Goal: Task Accomplishment & Management: Complete application form

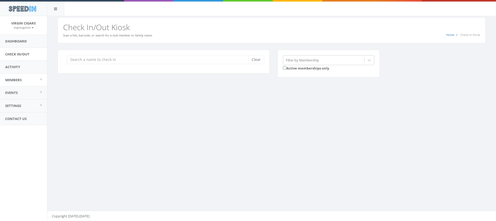
click at [23, 79] on link "Members" at bounding box center [23, 80] width 47 height 13
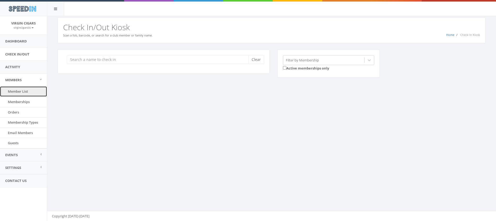
click at [33, 91] on link "Member List" at bounding box center [23, 92] width 47 height 10
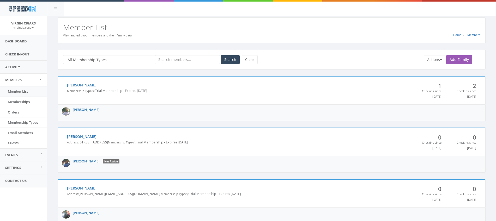
scroll to position [1, 0]
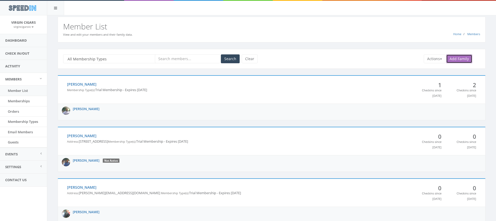
click at [452, 58] on link "Add Family" at bounding box center [459, 58] width 26 height 9
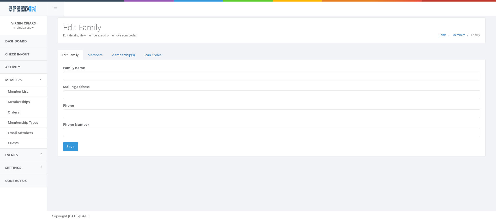
click at [154, 75] on input "Family name" at bounding box center [271, 76] width 417 height 9
type input "Moore"
click at [94, 97] on input "Mailing address" at bounding box center [271, 94] width 417 height 9
type input "537 Copperline Dr, Chapel Hill, NC 27516"
click at [95, 112] on input "Phone" at bounding box center [271, 113] width 417 height 9
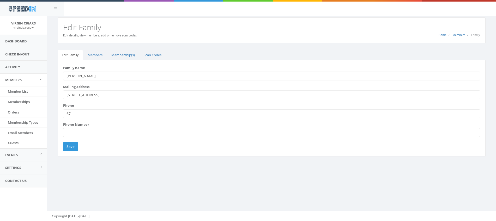
type input "6"
type input "(678) 920-3515"
click at [106, 114] on input "(678) 920-3515" at bounding box center [271, 113] width 417 height 9
click at [106, 114] on input "[PHONE_NUMBER]" at bounding box center [271, 113] width 417 height 9
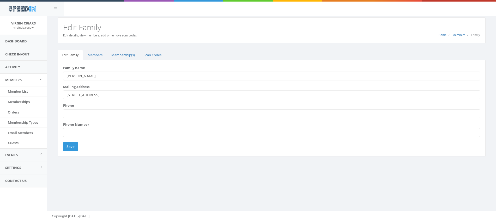
click at [96, 131] on input "Phone Number" at bounding box center [271, 132] width 417 height 9
type input "(678) 920-3515"
click at [121, 115] on input "Phone" at bounding box center [271, 113] width 417 height 9
type input "6"
click at [72, 146] on input "Save" at bounding box center [70, 146] width 15 height 9
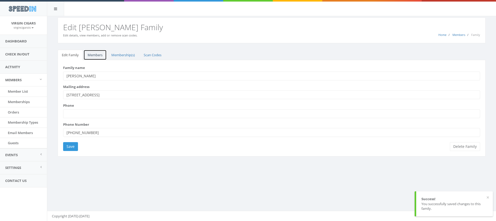
click at [97, 57] on link "Members" at bounding box center [94, 55] width 23 height 11
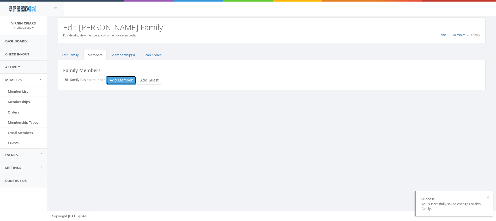
click at [118, 77] on link "Add Member" at bounding box center [121, 80] width 30 height 9
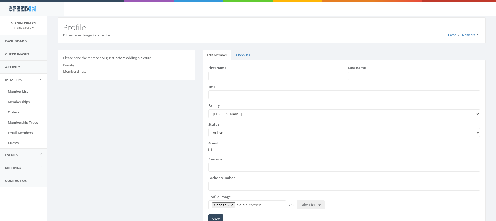
click at [232, 78] on input "First name" at bounding box center [274, 76] width 132 height 9
type input "Cameron"
type input "[PERSON_NAME]"
click at [216, 94] on input "Email" at bounding box center [344, 94] width 272 height 9
click at [262, 94] on input "cbmoore219@gmail.com" at bounding box center [344, 94] width 272 height 9
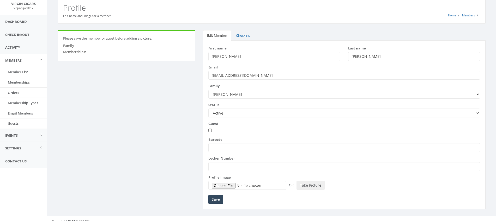
scroll to position [25, 0]
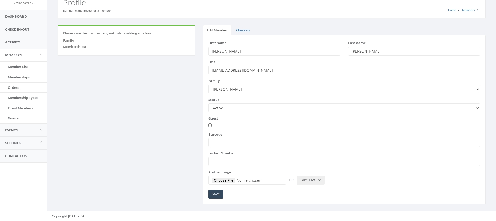
click at [242, 71] on input "cbmoore219@gmail.com" at bounding box center [344, 70] width 272 height 9
click at [242, 72] on input "cbmoore219@gmail.com" at bounding box center [344, 70] width 272 height 9
type input "cbmoore219@yahoo.com"
click at [249, 143] on input "Barcode" at bounding box center [344, 142] width 272 height 9
click at [270, 141] on input "Barcode" at bounding box center [344, 142] width 272 height 9
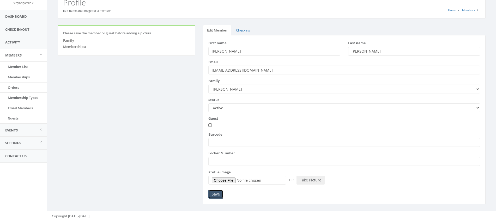
click at [219, 193] on input "Save" at bounding box center [215, 194] width 15 height 9
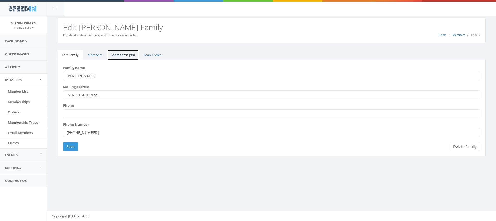
click at [125, 55] on link "Membership(s)" at bounding box center [123, 55] width 32 height 11
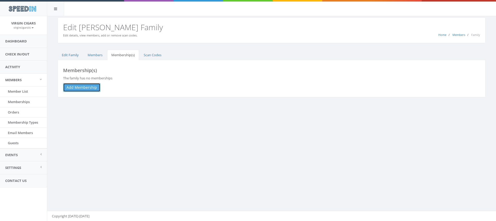
click at [88, 87] on link "Add Membership" at bounding box center [81, 87] width 37 height 9
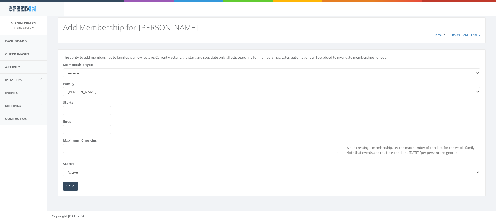
click at [95, 76] on select "--------- All Day Pass [PERSON_NAME] Premium Cigar Lounge Membership Trial Memb…" at bounding box center [271, 73] width 417 height 9
select select "230"
click at [63, 69] on select "--------- All Day Pass [PERSON_NAME] Premium Cigar Lounge Membership Trial Memb…" at bounding box center [271, 73] width 417 height 9
type input "[DATE]"
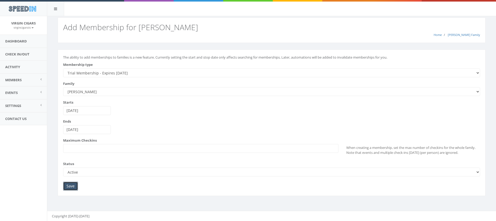
click at [75, 187] on input "Save" at bounding box center [70, 186] width 15 height 9
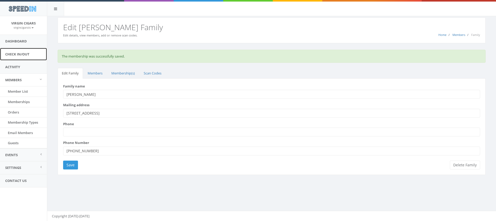
click at [29, 56] on link "Check In/Out" at bounding box center [23, 54] width 47 height 13
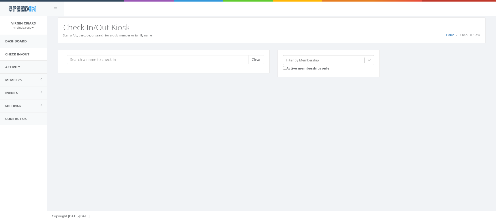
click at [147, 60] on input "search" at bounding box center [159, 59] width 185 height 9
type input "reese"
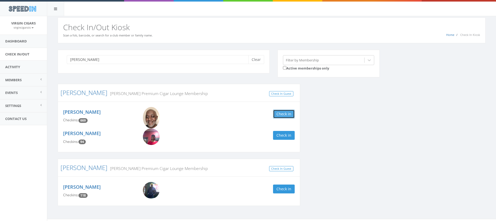
click at [278, 115] on button "Check in" at bounding box center [284, 114] width 22 height 9
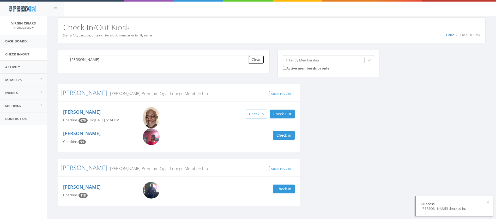
click at [255, 61] on button "Clear" at bounding box center [256, 59] width 16 height 9
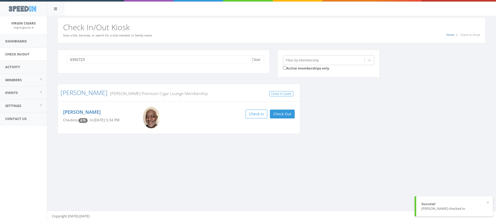
type input "03927233"
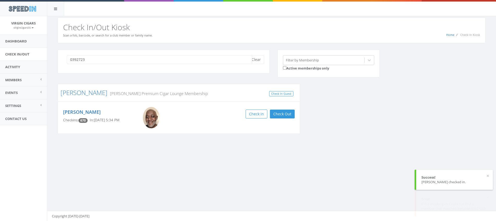
type input "03927233"
type input "cameron moore"
click at [27, 78] on link "Members" at bounding box center [23, 80] width 47 height 13
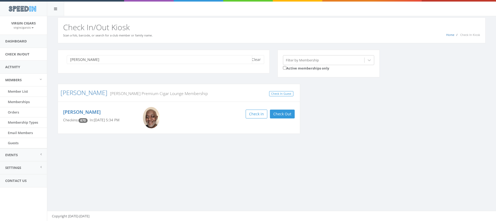
click at [80, 62] on input "cameron moore" at bounding box center [159, 59] width 185 height 9
click at [82, 61] on input "cameron moore" at bounding box center [159, 59] width 185 height 9
click at [81, 60] on input "cameron moore" at bounding box center [159, 59] width 185 height 9
click at [81, 59] on input "cameron moore" at bounding box center [159, 59] width 185 height 9
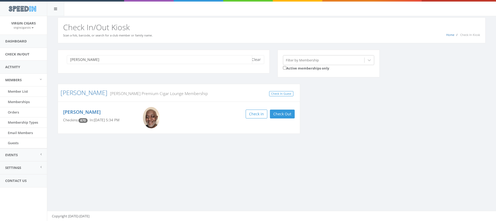
click at [81, 59] on input "cameron moore" at bounding box center [159, 59] width 185 height 9
click at [26, 89] on link "Member List" at bounding box center [23, 92] width 47 height 10
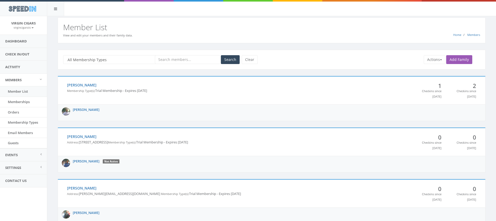
click at [170, 60] on input "text" at bounding box center [187, 59] width 65 height 9
type input "cameron moore"
click at [221, 55] on button "Search" at bounding box center [230, 59] width 19 height 9
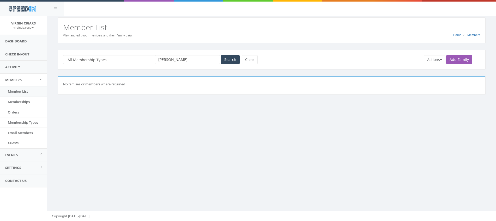
click at [172, 60] on input "cameron moore" at bounding box center [187, 59] width 65 height 9
type input "[PERSON_NAME]"
click at [221, 55] on button "Search" at bounding box center [230, 59] width 19 height 9
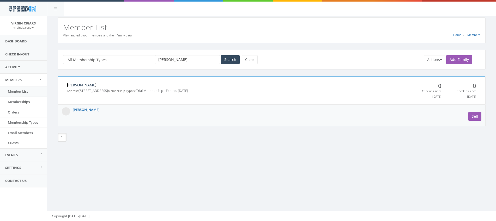
click at [77, 86] on link "[PERSON_NAME]" at bounding box center [81, 85] width 29 height 5
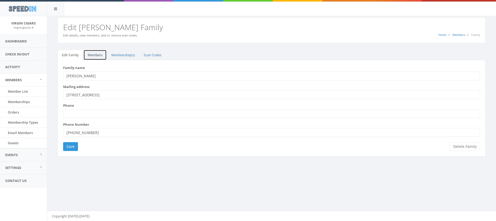
click at [90, 58] on link "Members" at bounding box center [94, 55] width 23 height 11
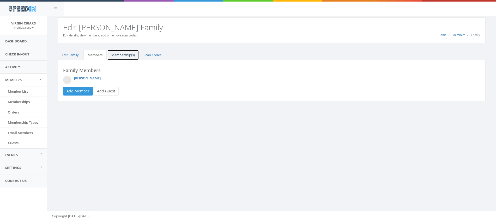
click at [114, 56] on link "Membership(s)" at bounding box center [123, 55] width 32 height 11
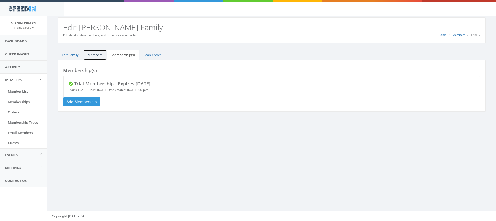
click at [101, 56] on link "Members" at bounding box center [94, 55] width 23 height 11
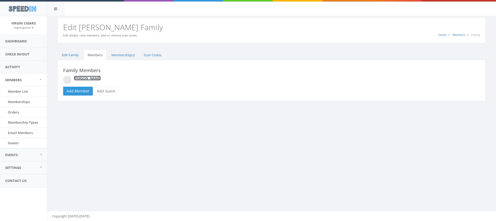
click at [90, 78] on link "[PERSON_NAME]" at bounding box center [87, 78] width 27 height 5
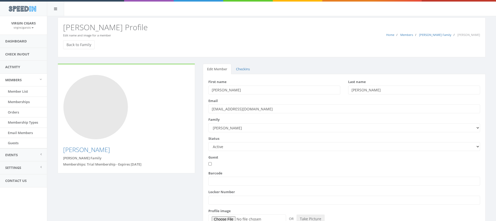
click at [250, 184] on input "Barcode" at bounding box center [344, 181] width 272 height 9
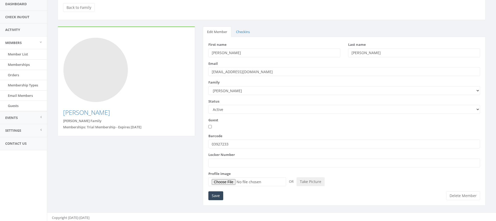
scroll to position [39, 0]
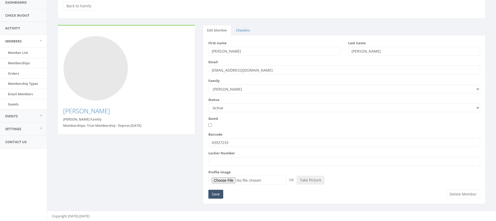
type input "03927233"
click at [217, 196] on input "Save" at bounding box center [215, 194] width 15 height 9
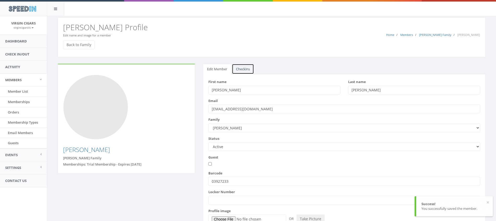
click at [246, 69] on link "Checkins" at bounding box center [243, 69] width 22 height 11
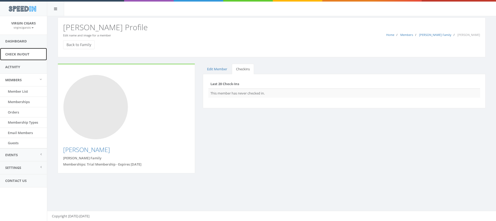
click at [34, 57] on link "Check In/Out" at bounding box center [23, 54] width 47 height 13
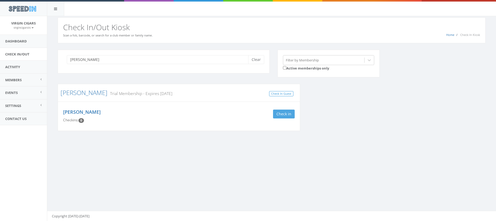
type input "[PERSON_NAME]"
click at [279, 114] on button "Check in" at bounding box center [284, 114] width 22 height 9
click at [260, 60] on button "Clear" at bounding box center [256, 59] width 16 height 9
